Goal: Navigation & Orientation: Understand site structure

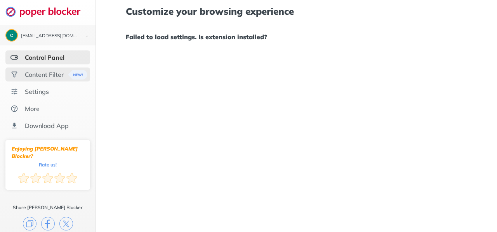
click at [26, 72] on div "Content Filter" at bounding box center [44, 75] width 39 height 8
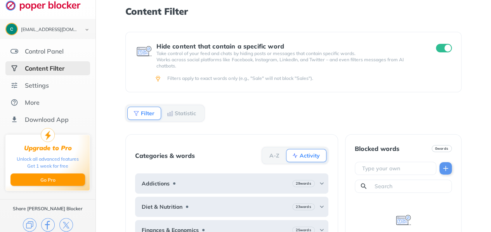
scroll to position [12, 0]
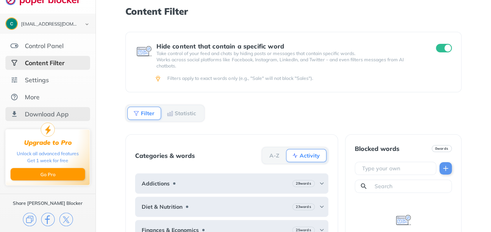
click at [60, 108] on div "Download App" at bounding box center [47, 114] width 85 height 14
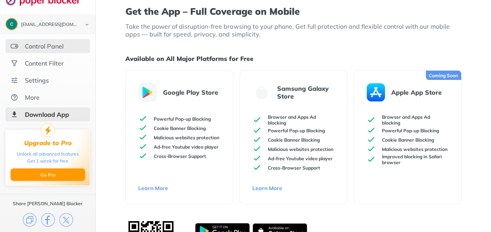
click at [52, 52] on div "Control Panel" at bounding box center [47, 46] width 85 height 14
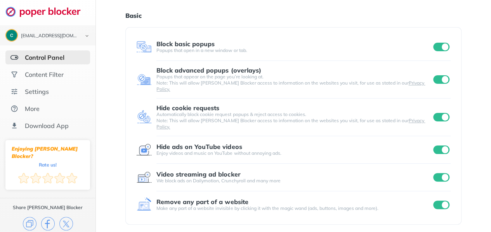
scroll to position [13, 0]
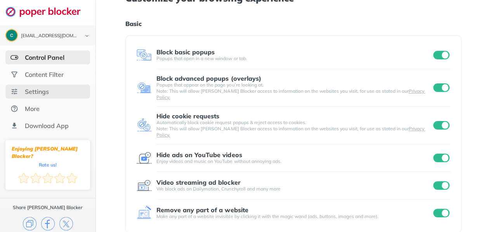
click at [47, 91] on div "Settings" at bounding box center [37, 92] width 24 height 8
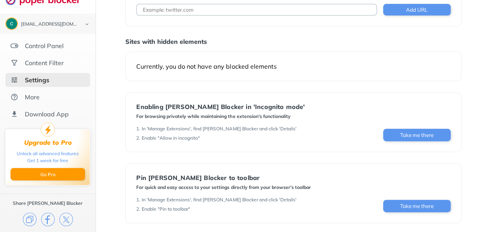
scroll to position [103, 0]
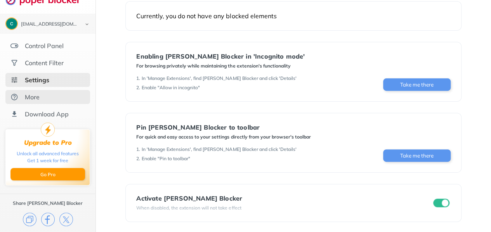
click at [39, 96] on div "More" at bounding box center [47, 97] width 85 height 14
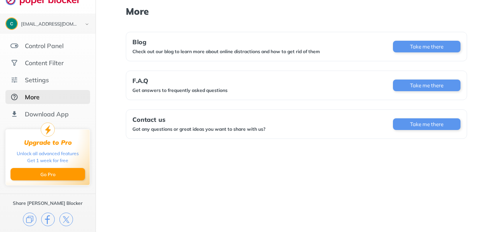
click at [46, 55] on ul "Control Panel Content Filter Settings More Download App" at bounding box center [47, 80] width 95 height 82
click at [45, 57] on div "Content Filter" at bounding box center [47, 63] width 85 height 14
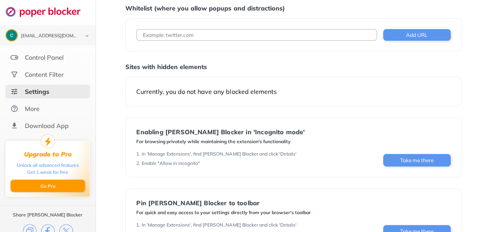
scroll to position [103, 0]
